Goal: Task Accomplishment & Management: Understand process/instructions

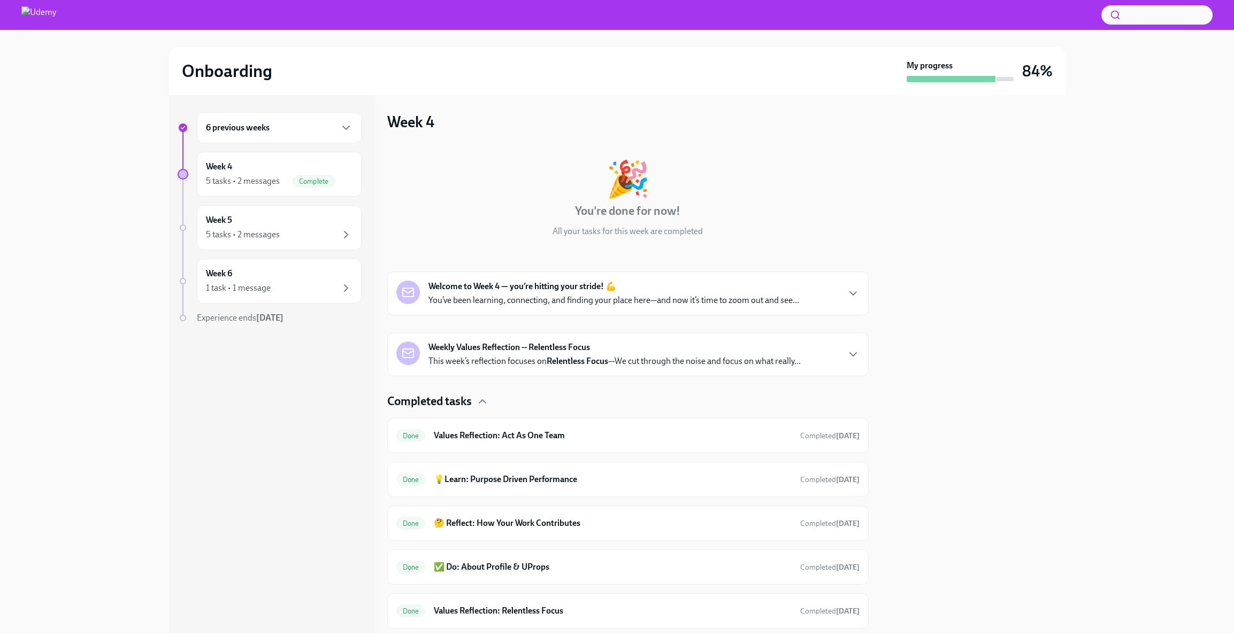
click at [525, 358] on p "This week’s reflection focuses on Relentless Focus —We cut through the noise an…" at bounding box center [614, 362] width 372 height 12
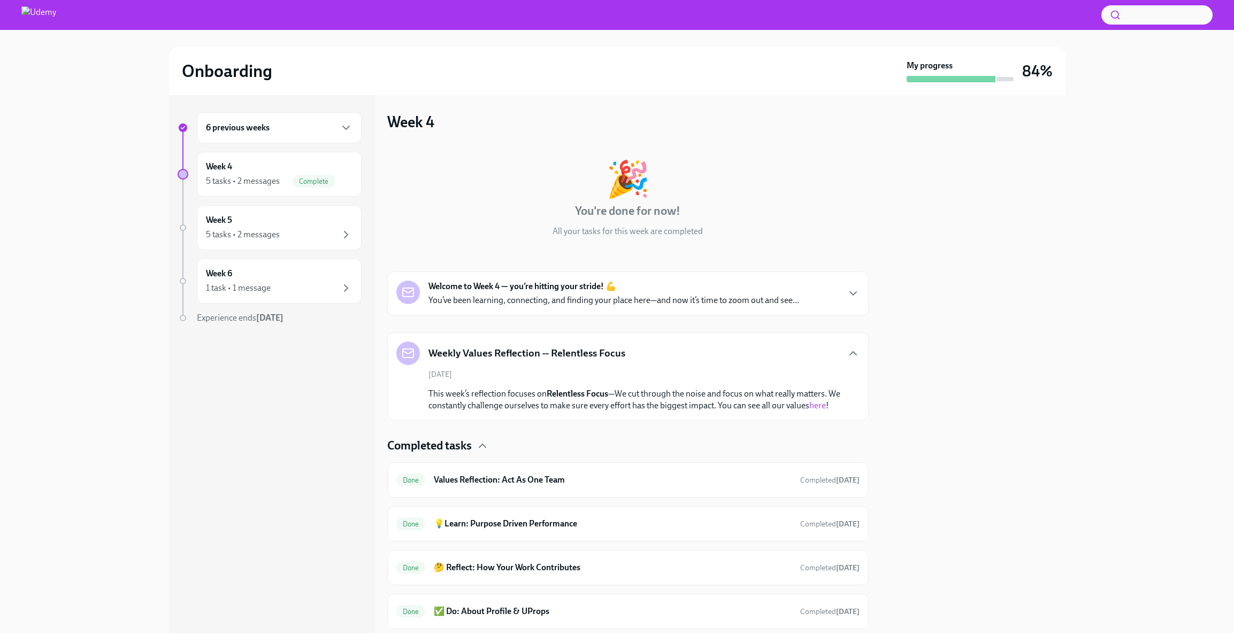
click at [644, 393] on p "This week’s reflection focuses on Relentless Focus —We cut through the noise an…" at bounding box center [635, 400] width 414 height 24
click at [609, 298] on p "You’ve been learning, connecting, and finding your place here—and now it’s time…" at bounding box center [613, 301] width 371 height 12
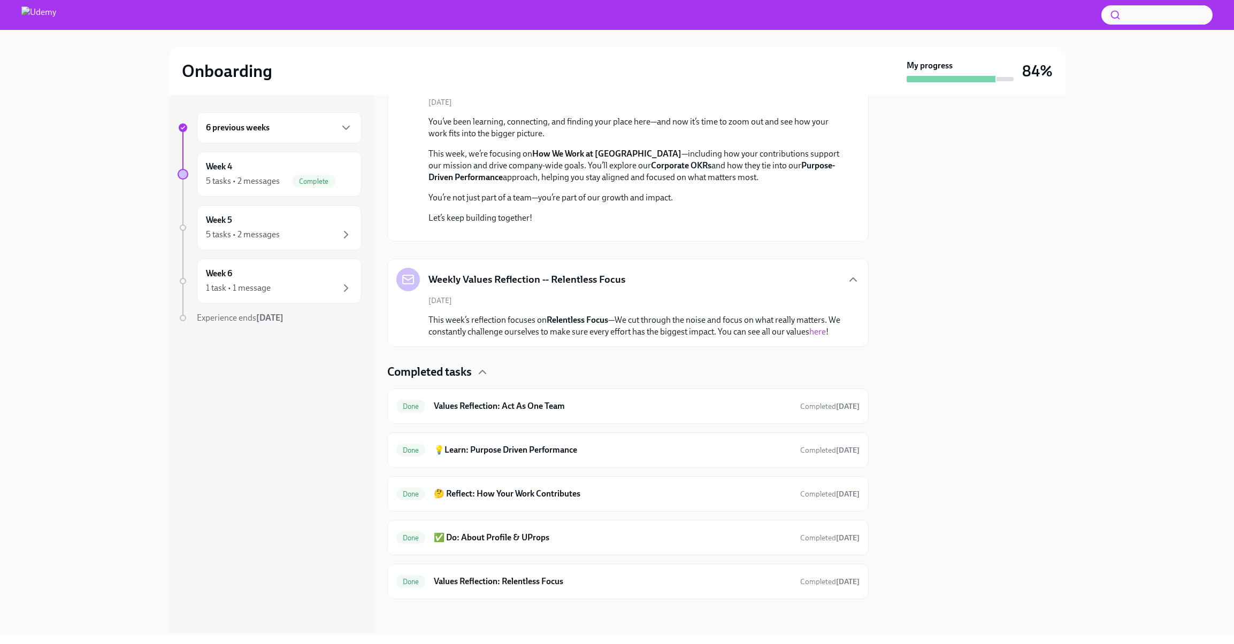
scroll to position [418, 0]
click at [537, 315] on p "This week’s reflection focuses on Relentless Focus —We cut through the noise an…" at bounding box center [635, 326] width 414 height 24
click at [227, 240] on div "5 tasks • 2 messages" at bounding box center [243, 235] width 74 height 12
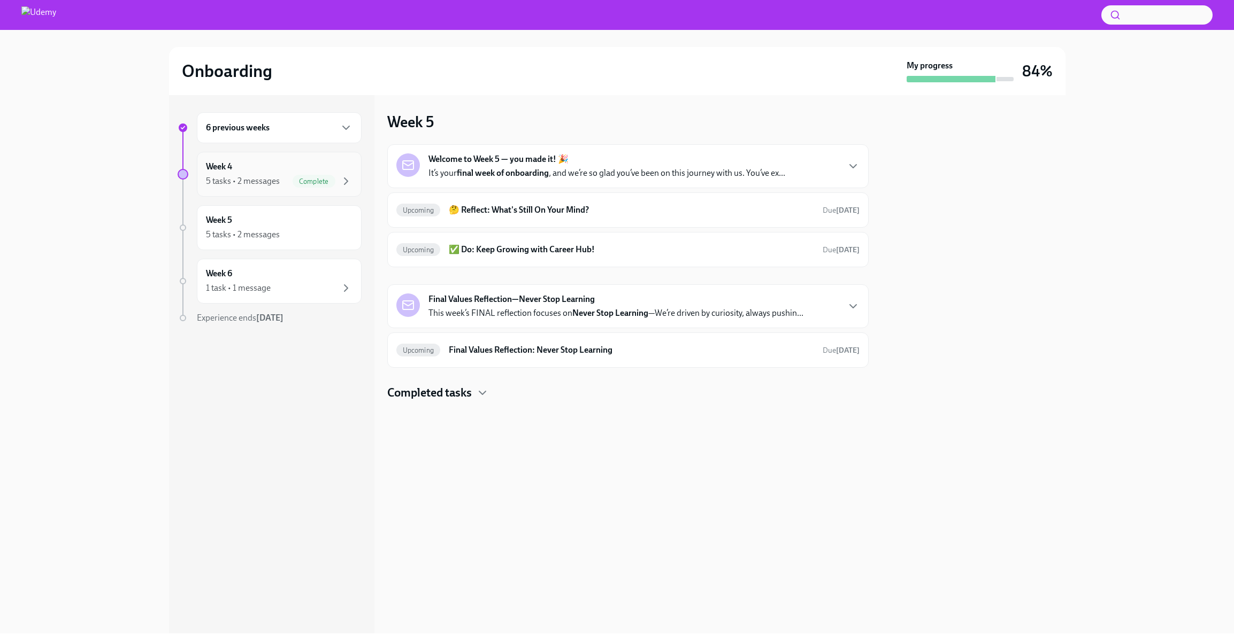
click at [271, 184] on div "5 tasks • 2 messages" at bounding box center [243, 181] width 74 height 12
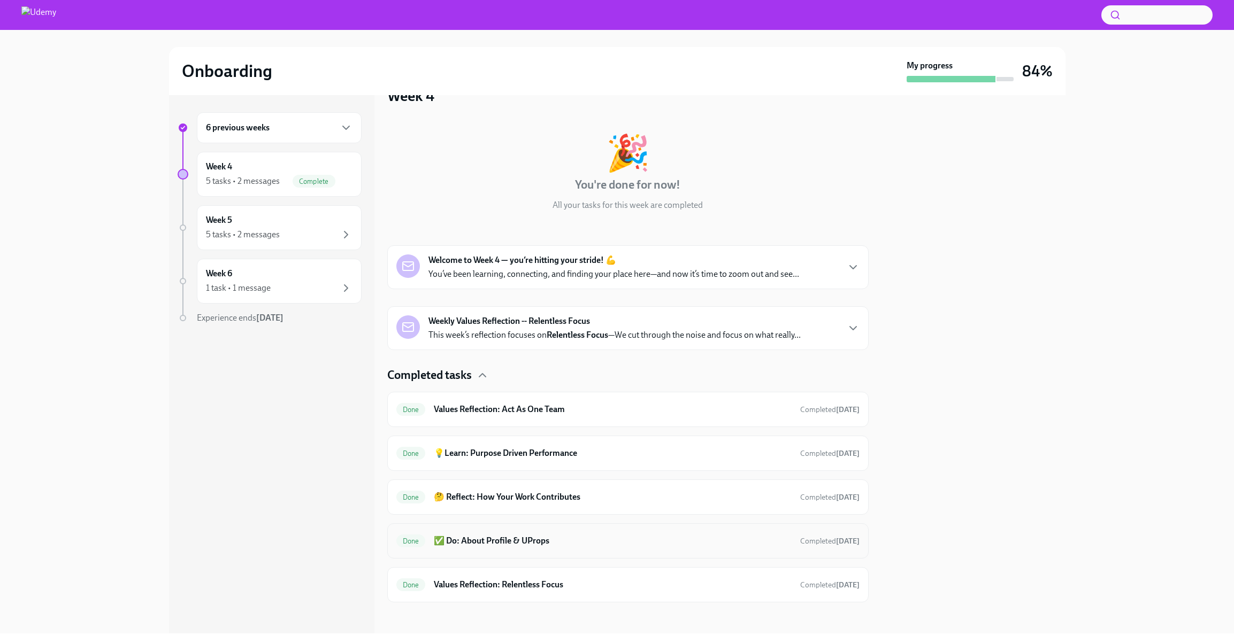
scroll to position [29, 0]
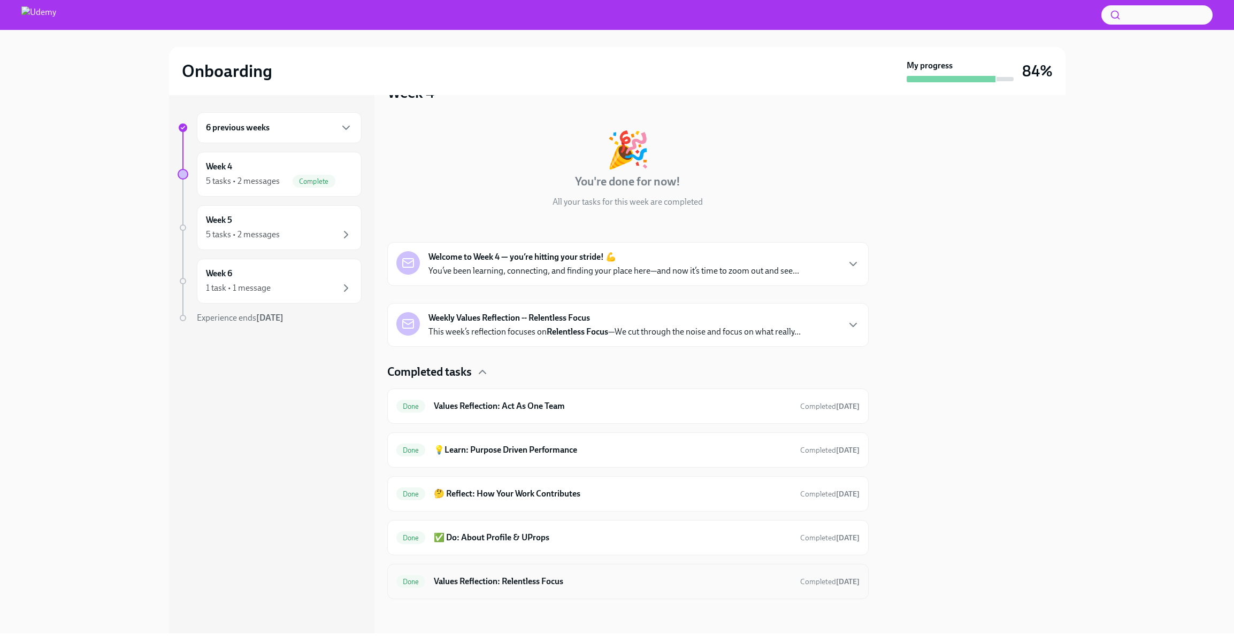
click at [465, 581] on h6 "Values Reflection: Relentless Focus" at bounding box center [612, 582] width 357 height 12
